Goal: Transaction & Acquisition: Download file/media

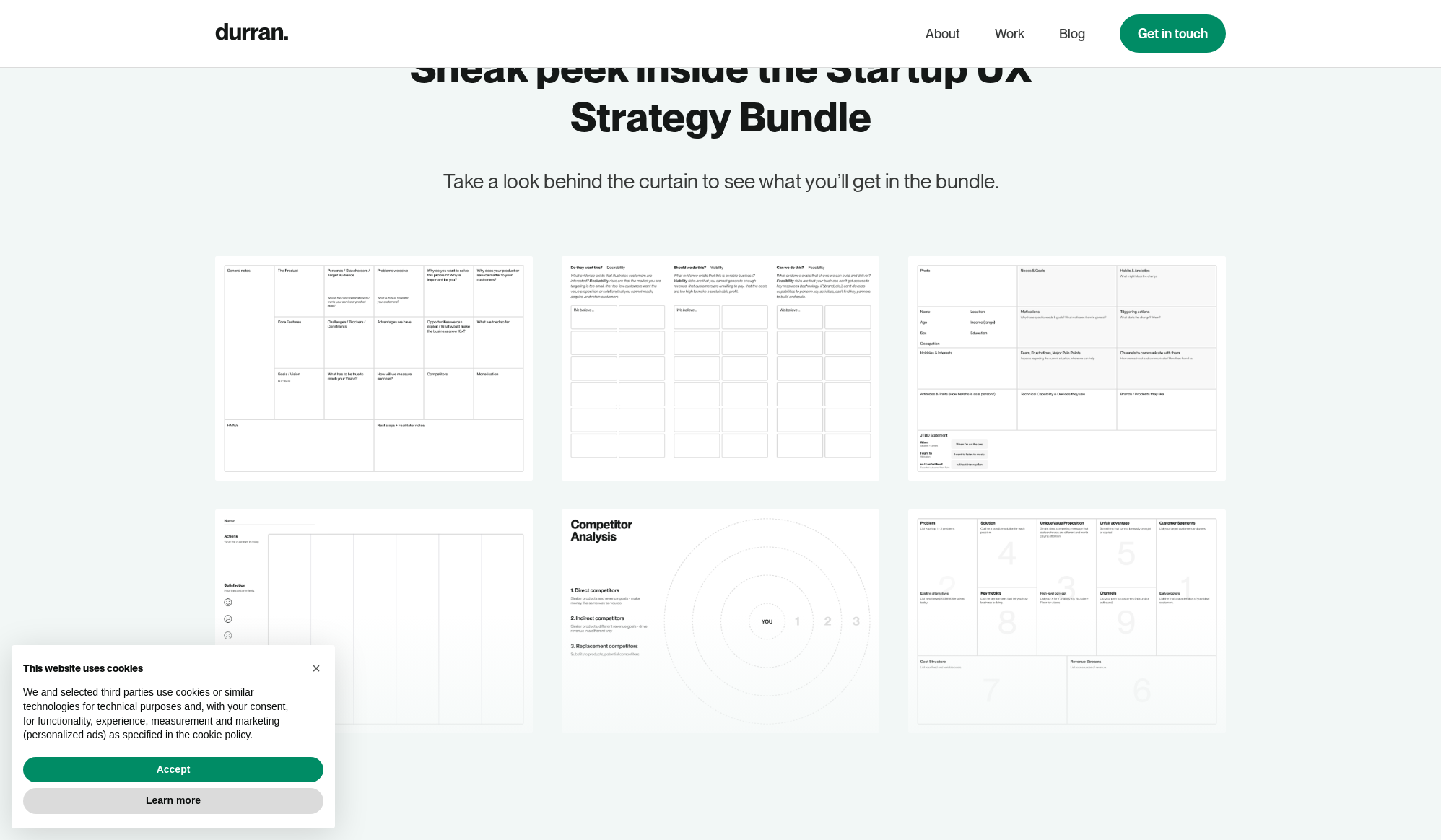
scroll to position [1802, 0]
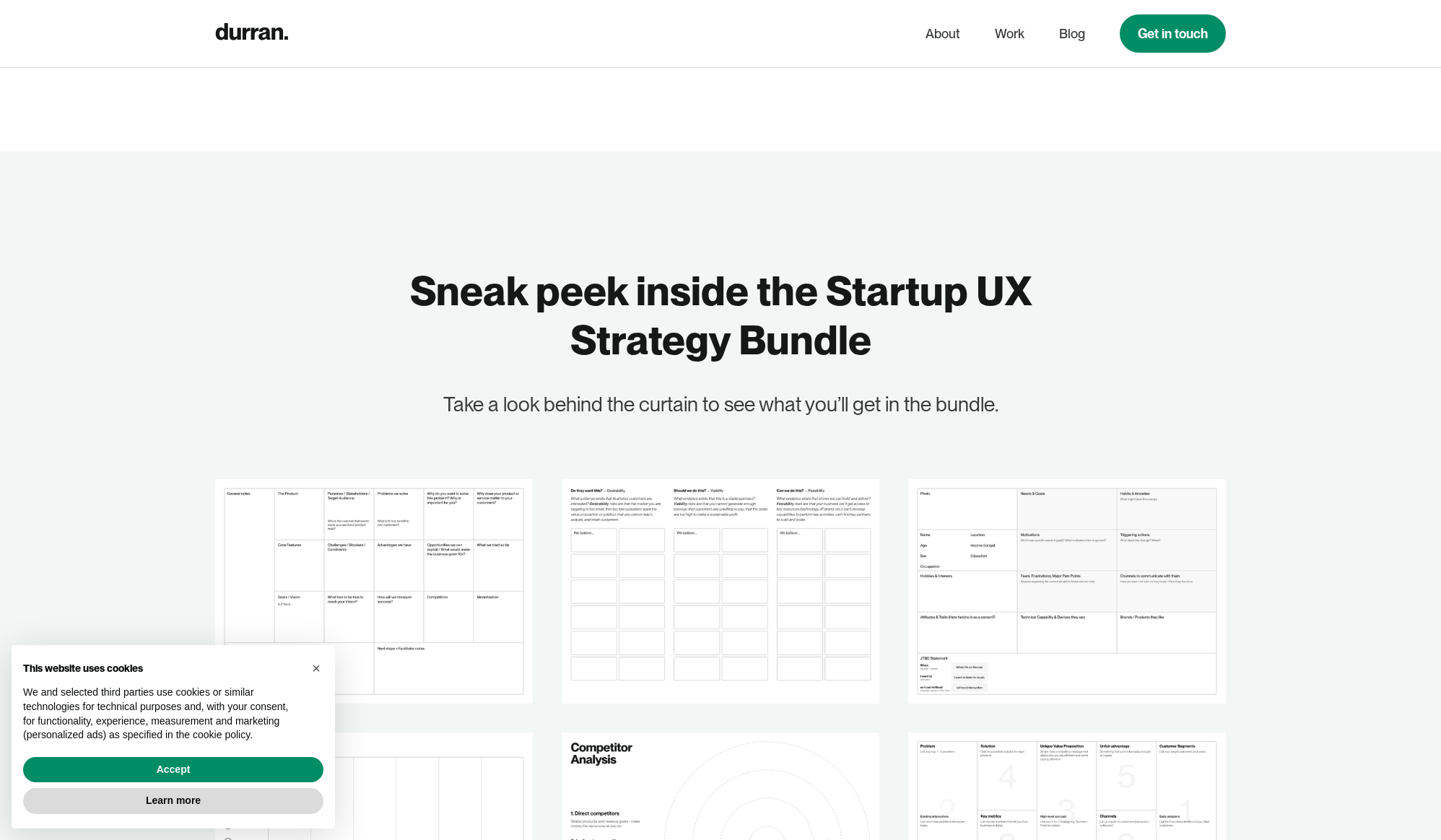
click at [782, 480] on img at bounding box center [720, 591] width 318 height 223
click at [762, 528] on img at bounding box center [720, 591] width 318 height 223
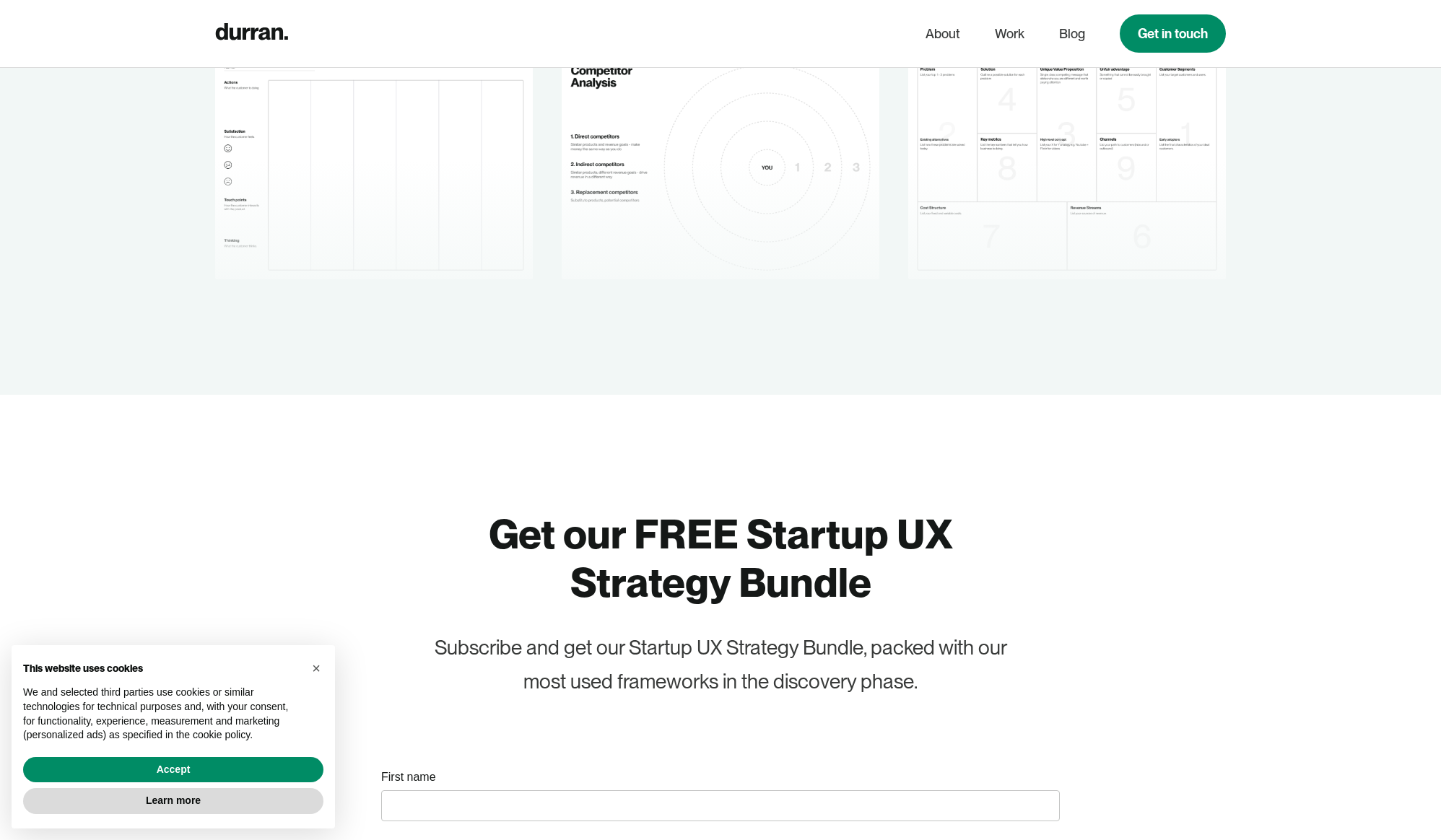
scroll to position [2488, 0]
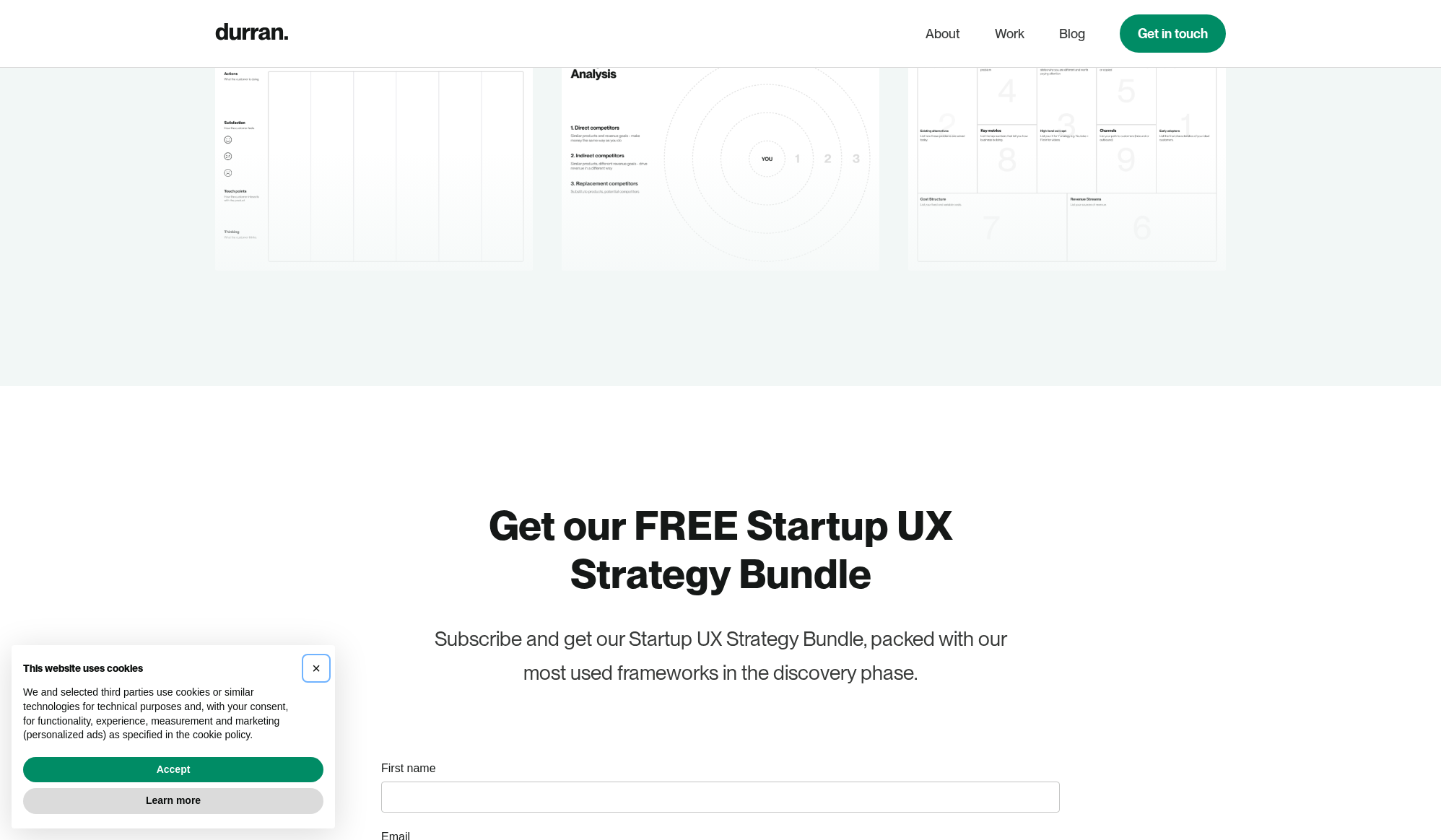
click at [316, 667] on span "×" at bounding box center [316, 668] width 8 height 16
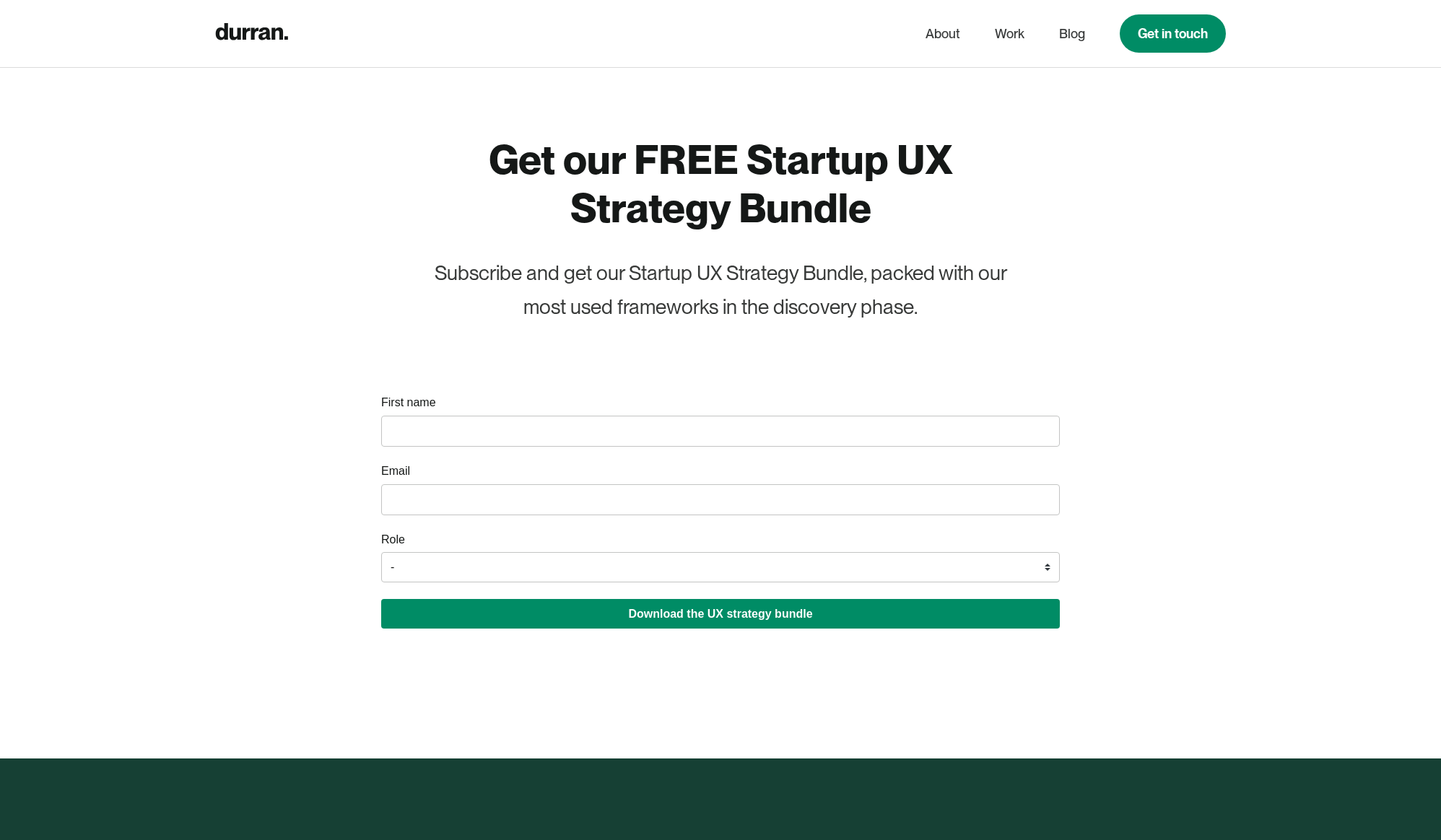
scroll to position [2863, 0]
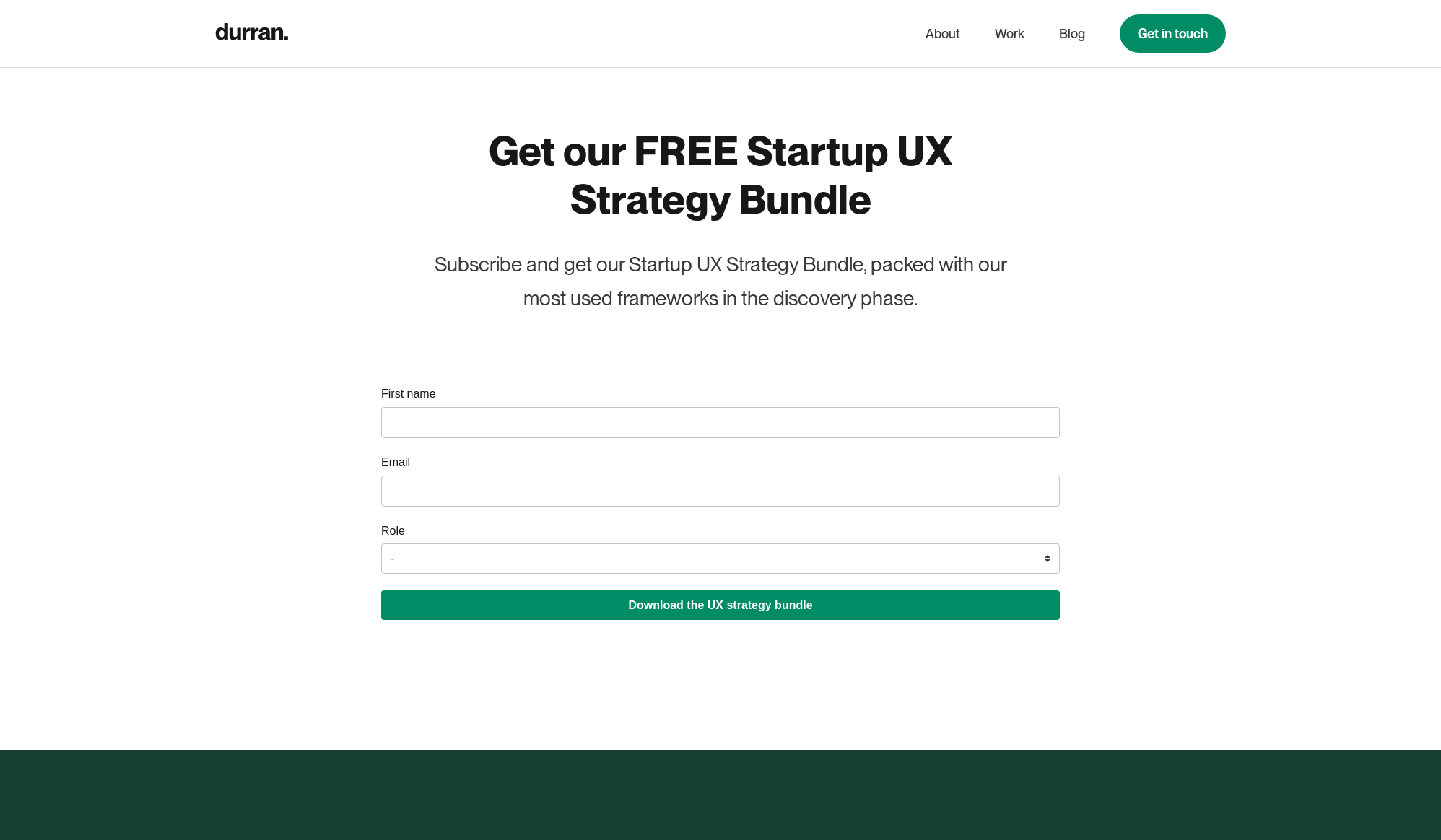
click at [581, 425] on input "name" at bounding box center [720, 422] width 679 height 31
type input "Pragathesh"
type input "pragatheshravi@gmail.com"
click at [505, 553] on select "- Founder / Co-founder C-suite / VP / Manager Designer Developer Other" at bounding box center [720, 558] width 679 height 31
select select "Designer"
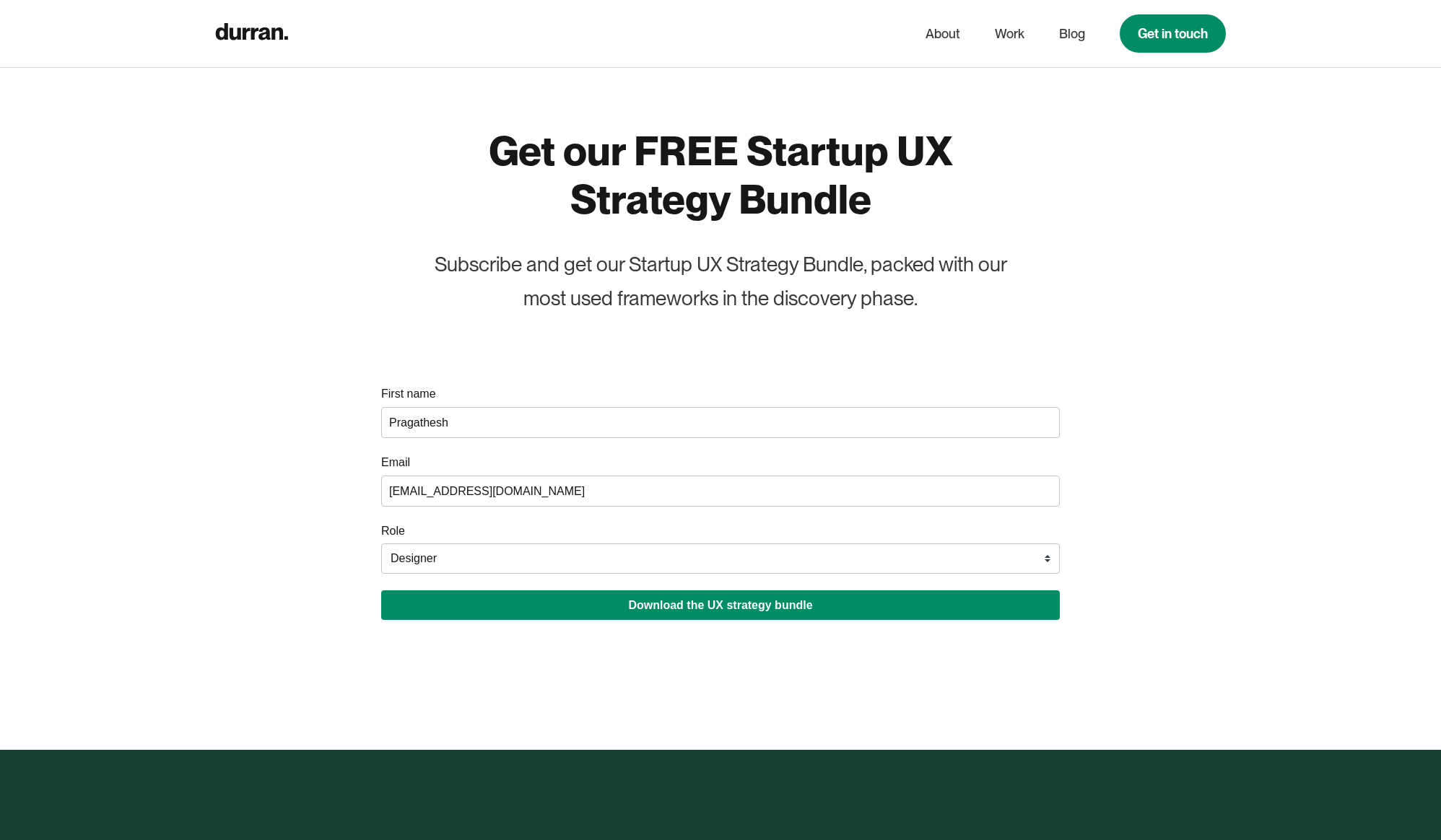
click at [381, 544] on select "- Founder / Co-founder C-suite / VP / Manager Designer Developer Other" at bounding box center [720, 558] width 679 height 31
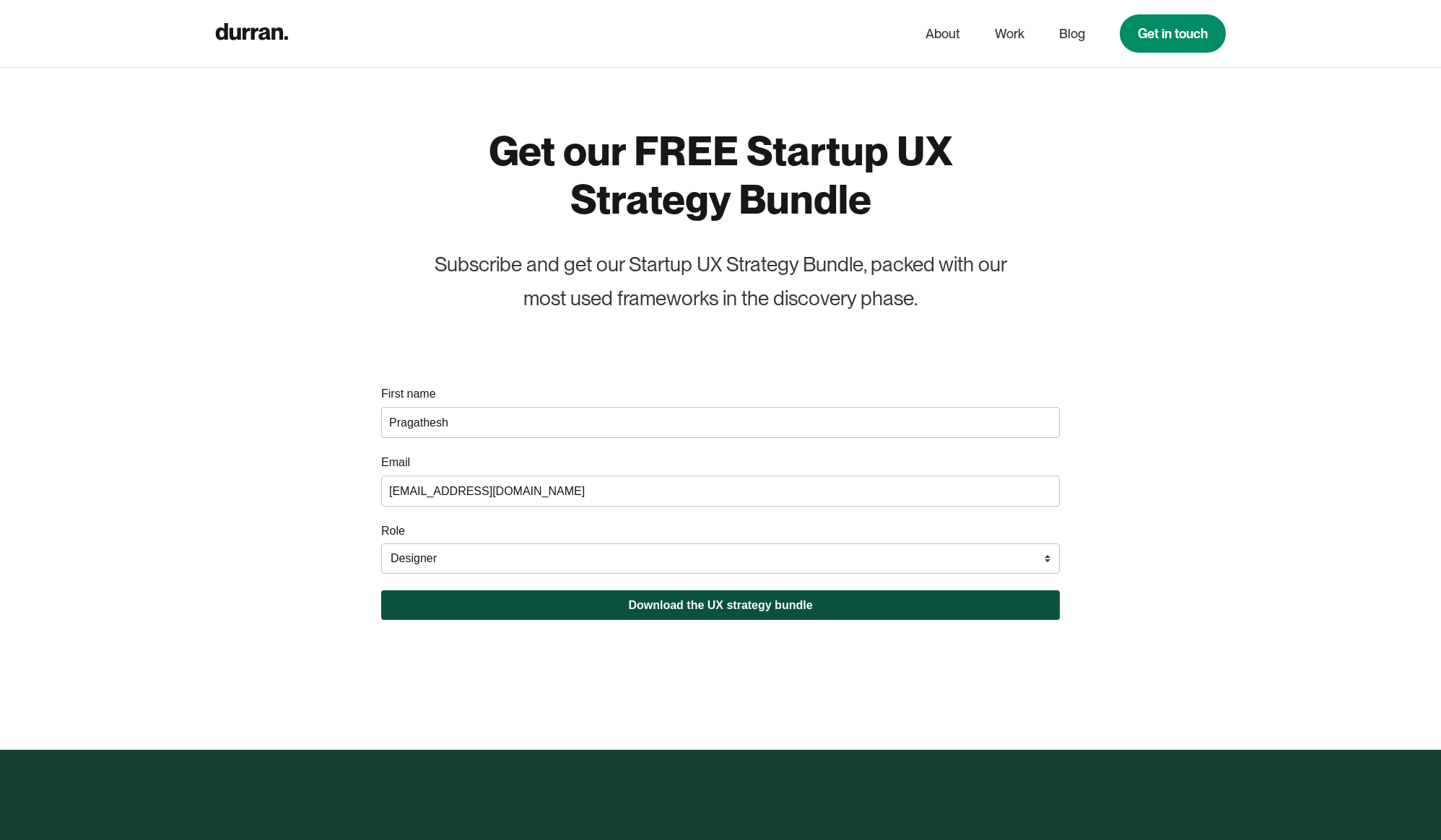
click at [551, 604] on button "Download the UX strategy bundle" at bounding box center [720, 605] width 679 height 30
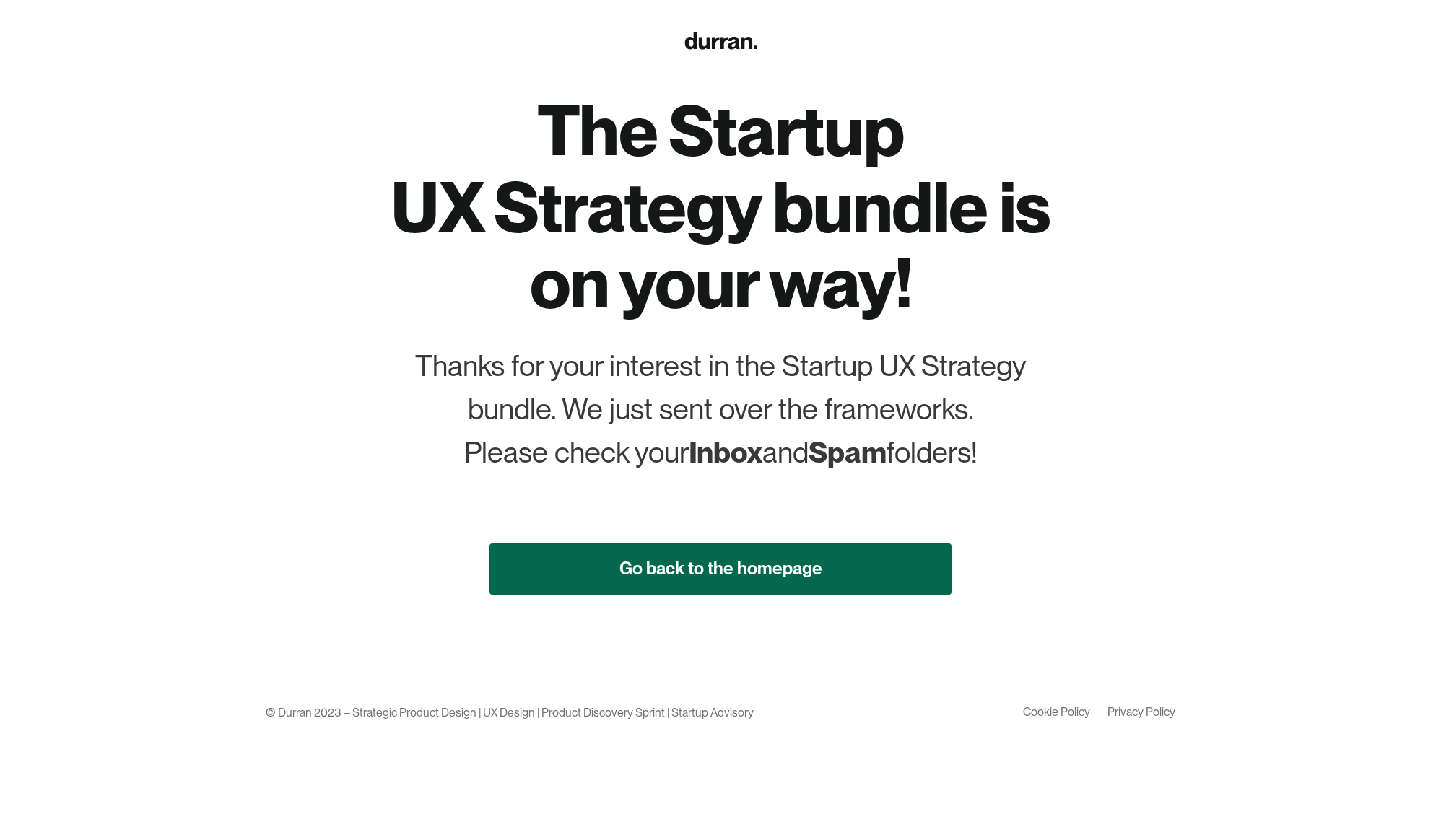
click at [605, 580] on link "Go back to the homepage" at bounding box center [721, 568] width 462 height 51
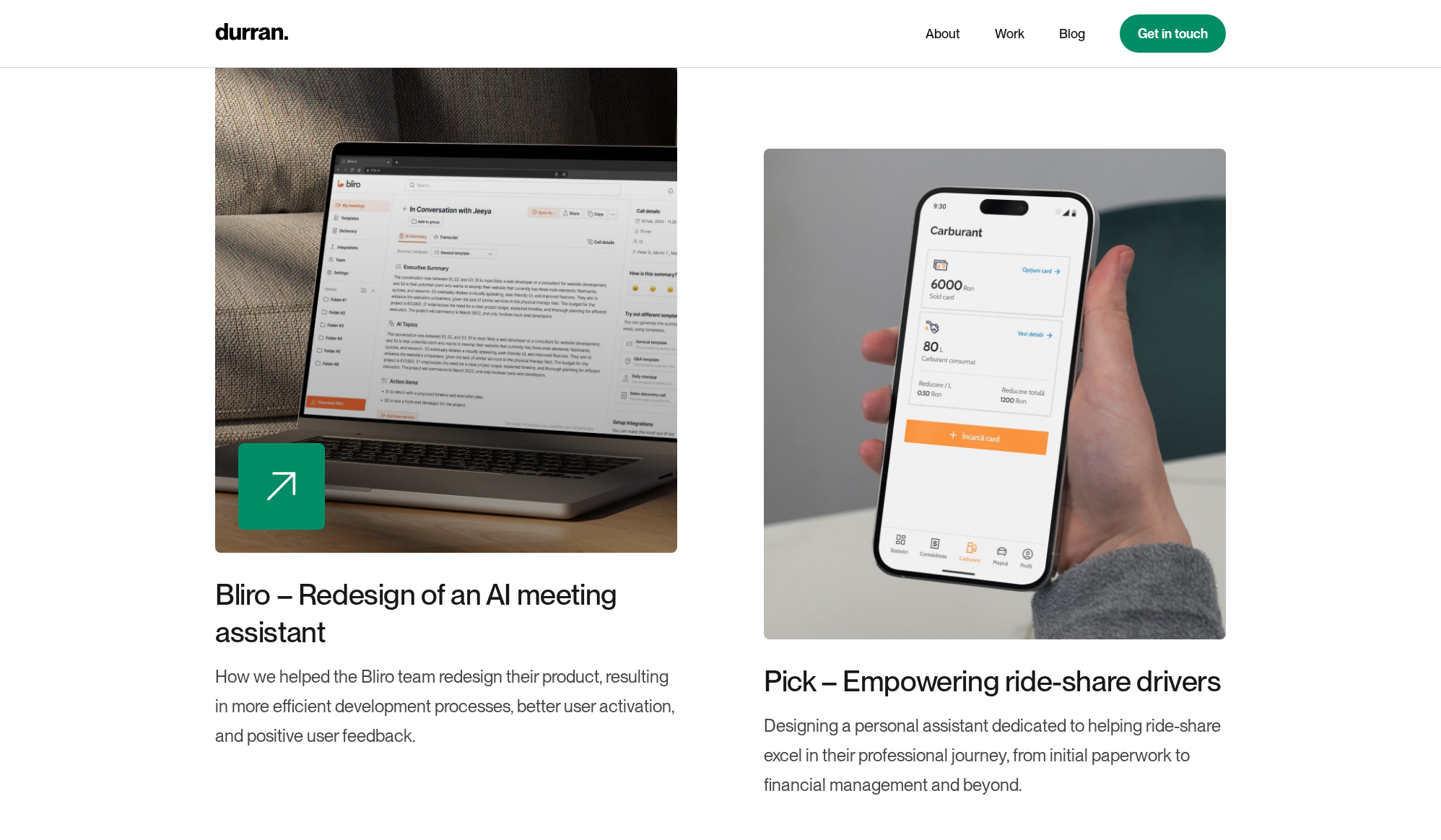
scroll to position [2479, 0]
click at [513, 276] on div at bounding box center [446, 307] width 462 height 491
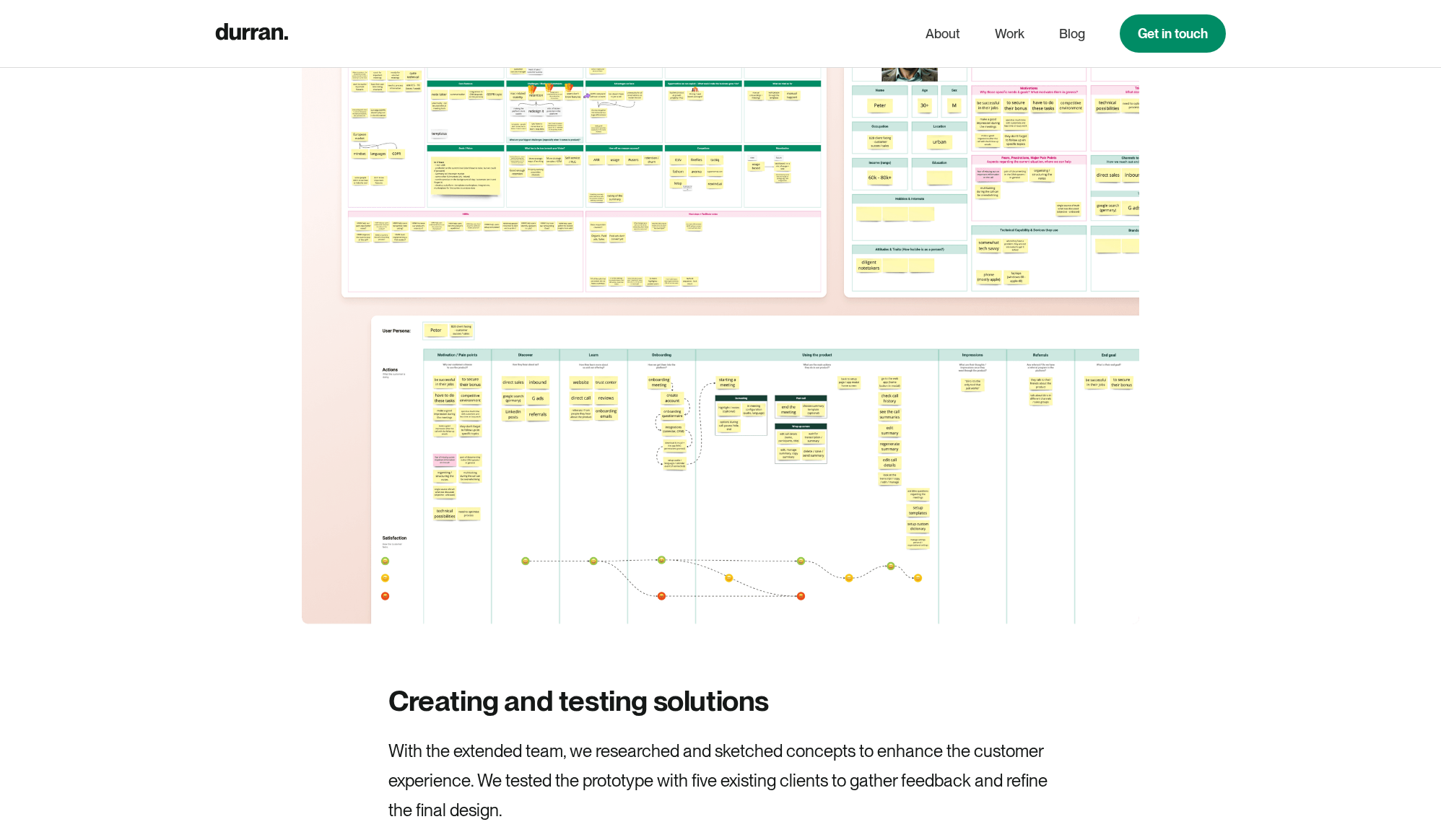
scroll to position [5471, 0]
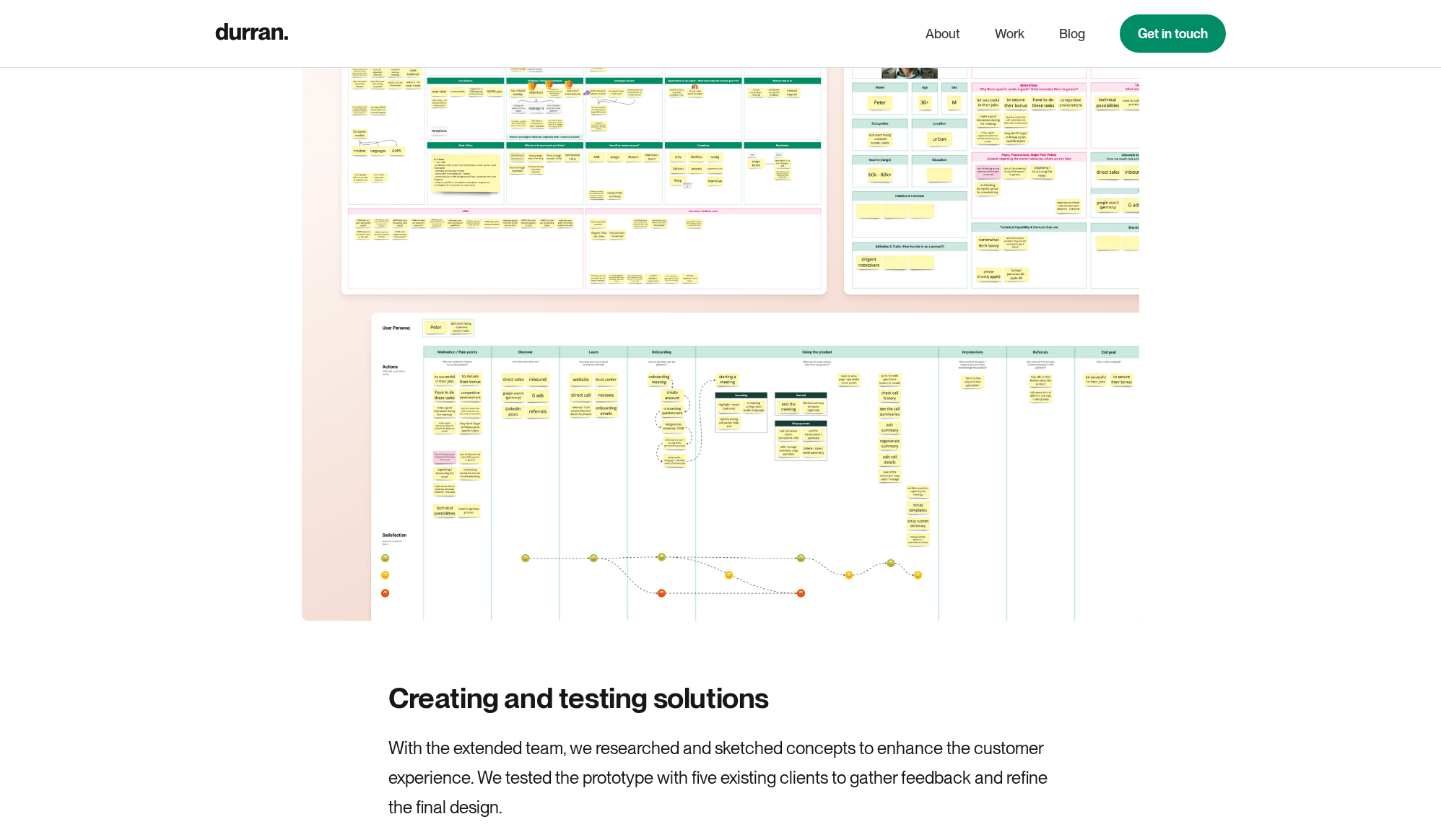
click at [557, 442] on img at bounding box center [720, 296] width 837 height 650
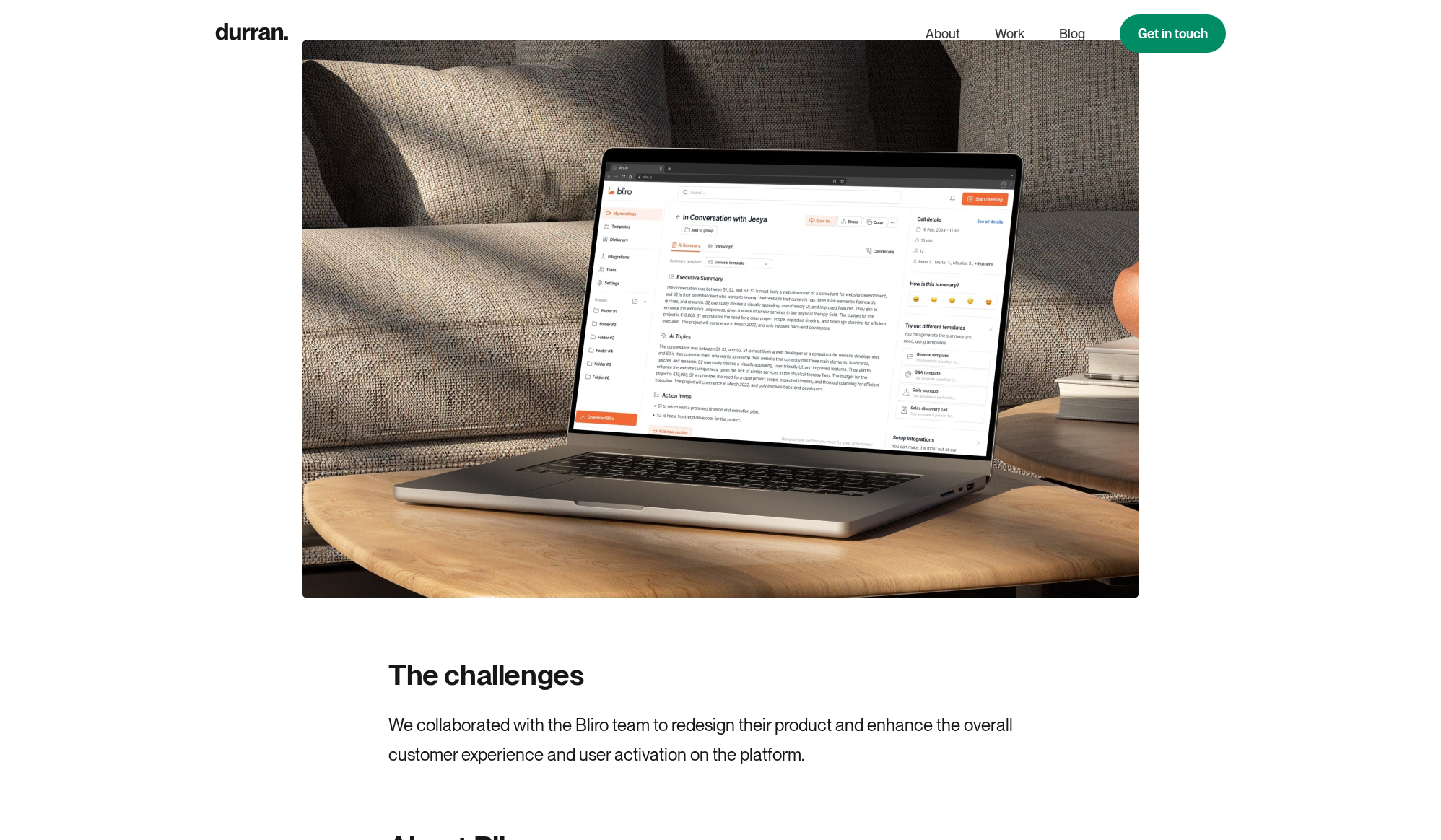
scroll to position [0, 0]
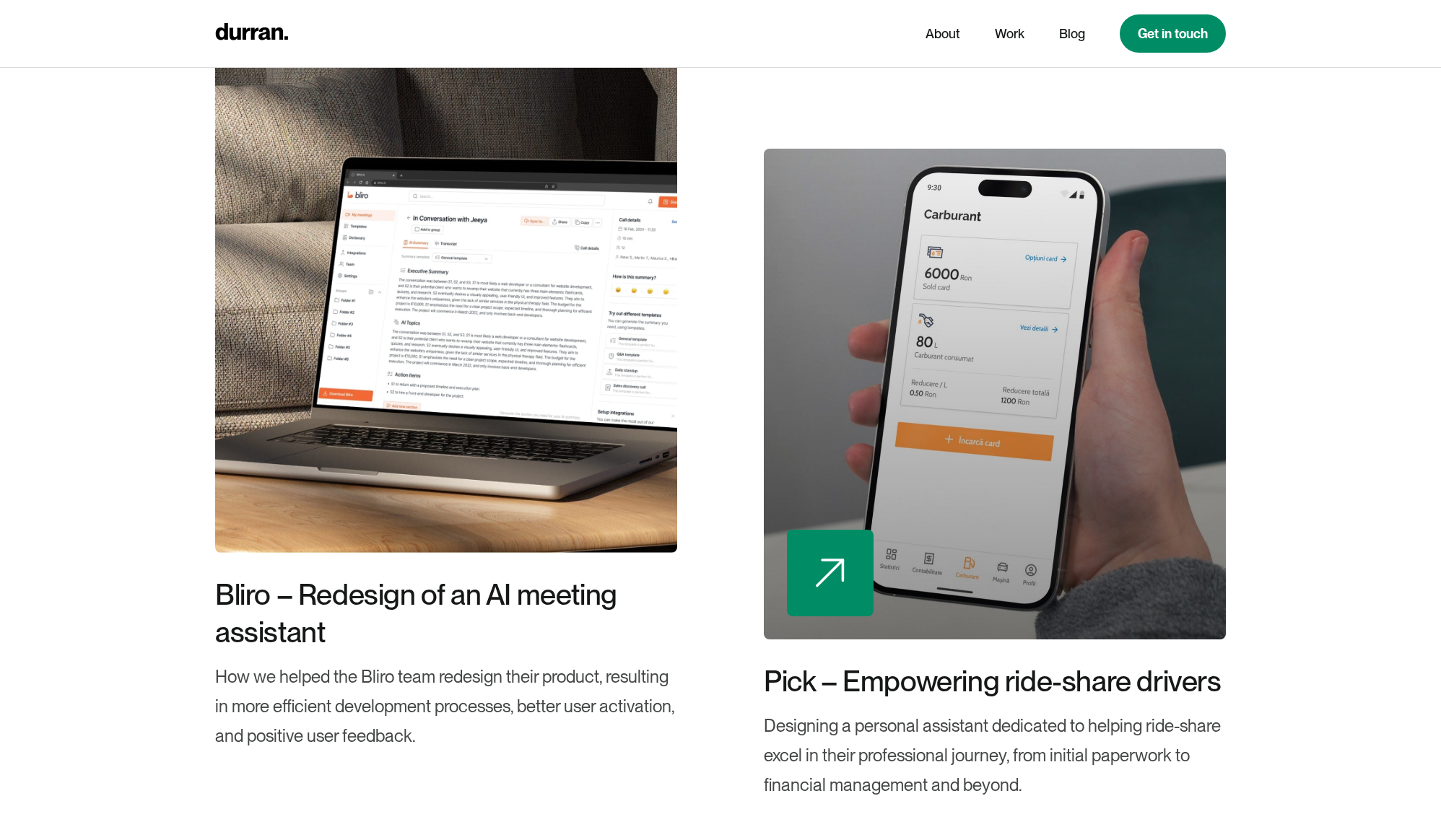
click at [820, 444] on div at bounding box center [995, 394] width 462 height 491
